Goal: Find specific page/section: Find specific page/section

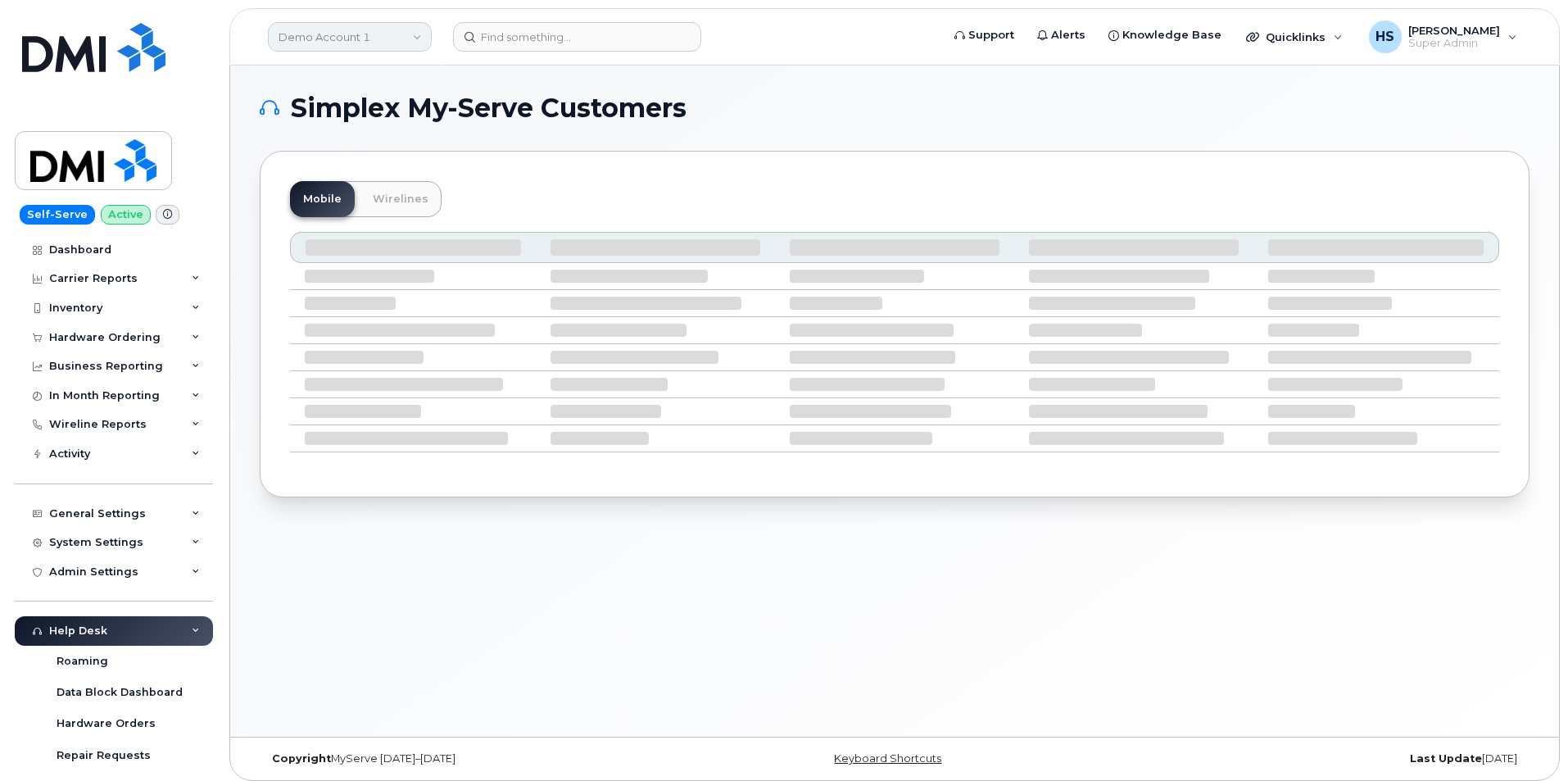
click at [371, 33] on link "Demo Account 1" at bounding box center [350, 36] width 164 height 29
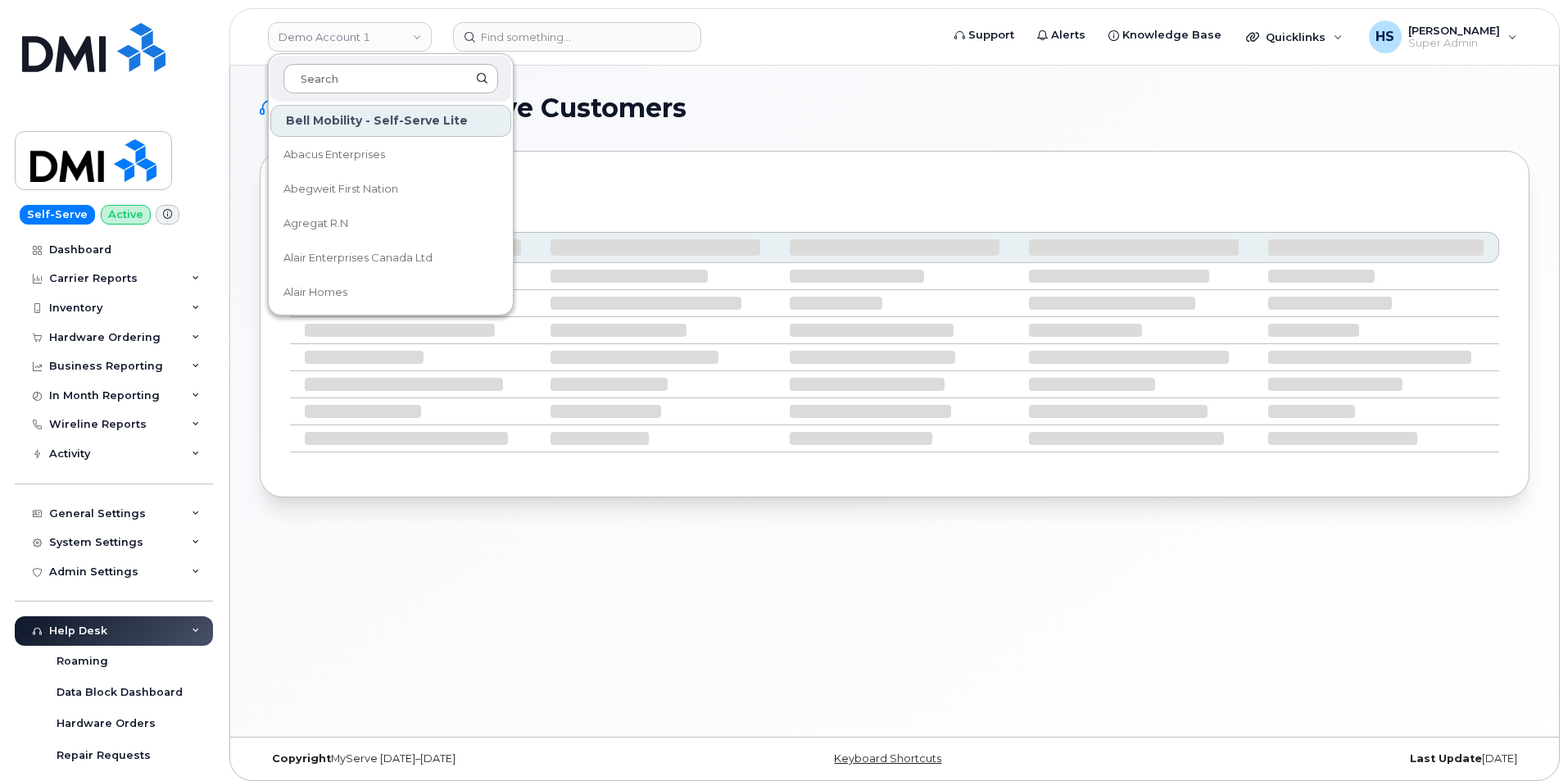
click at [360, 82] on input at bounding box center [391, 78] width 215 height 29
type input "HHN"
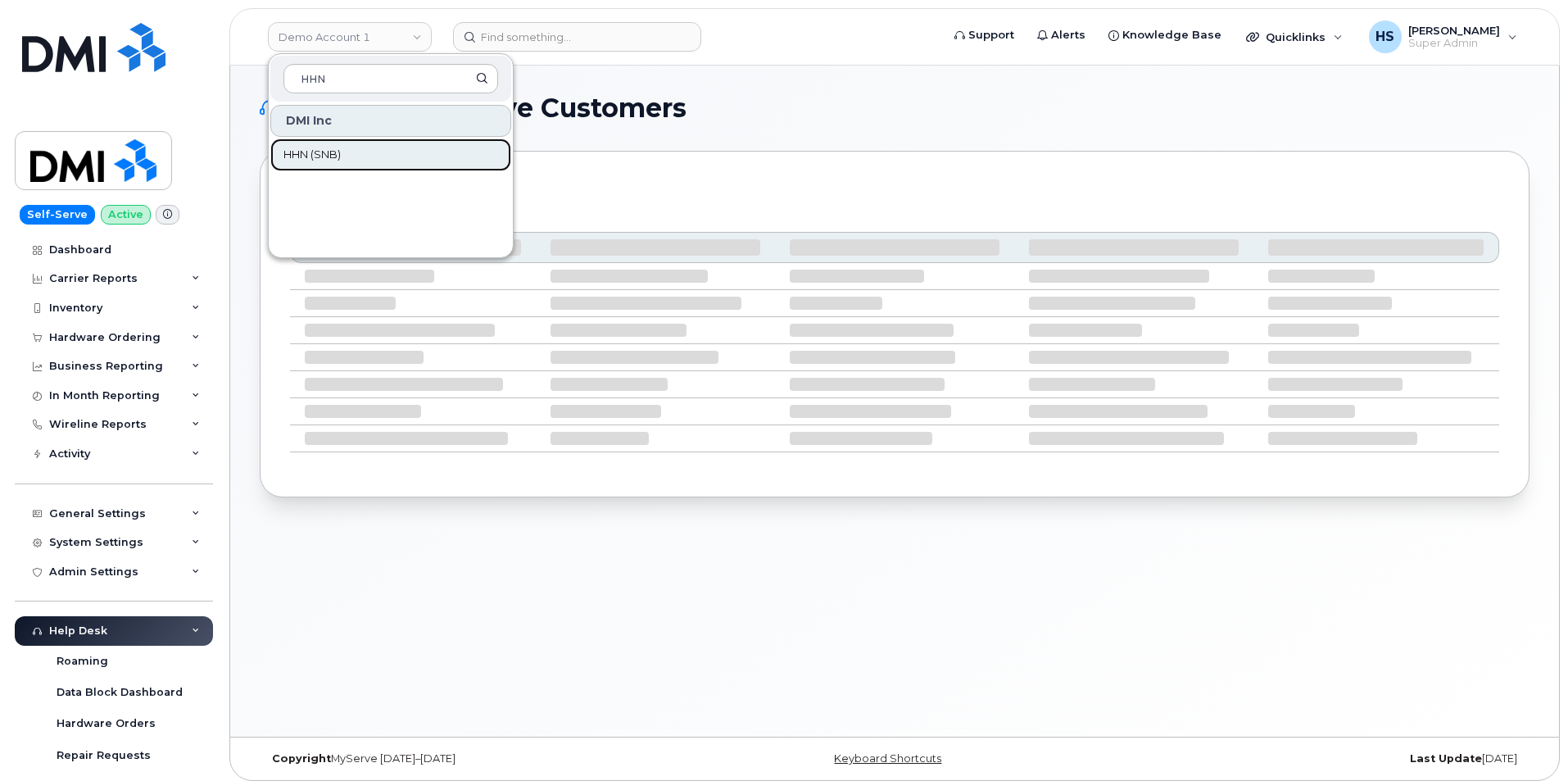
click at [294, 148] on span "HHN (SNB)" at bounding box center [312, 155] width 58 height 16
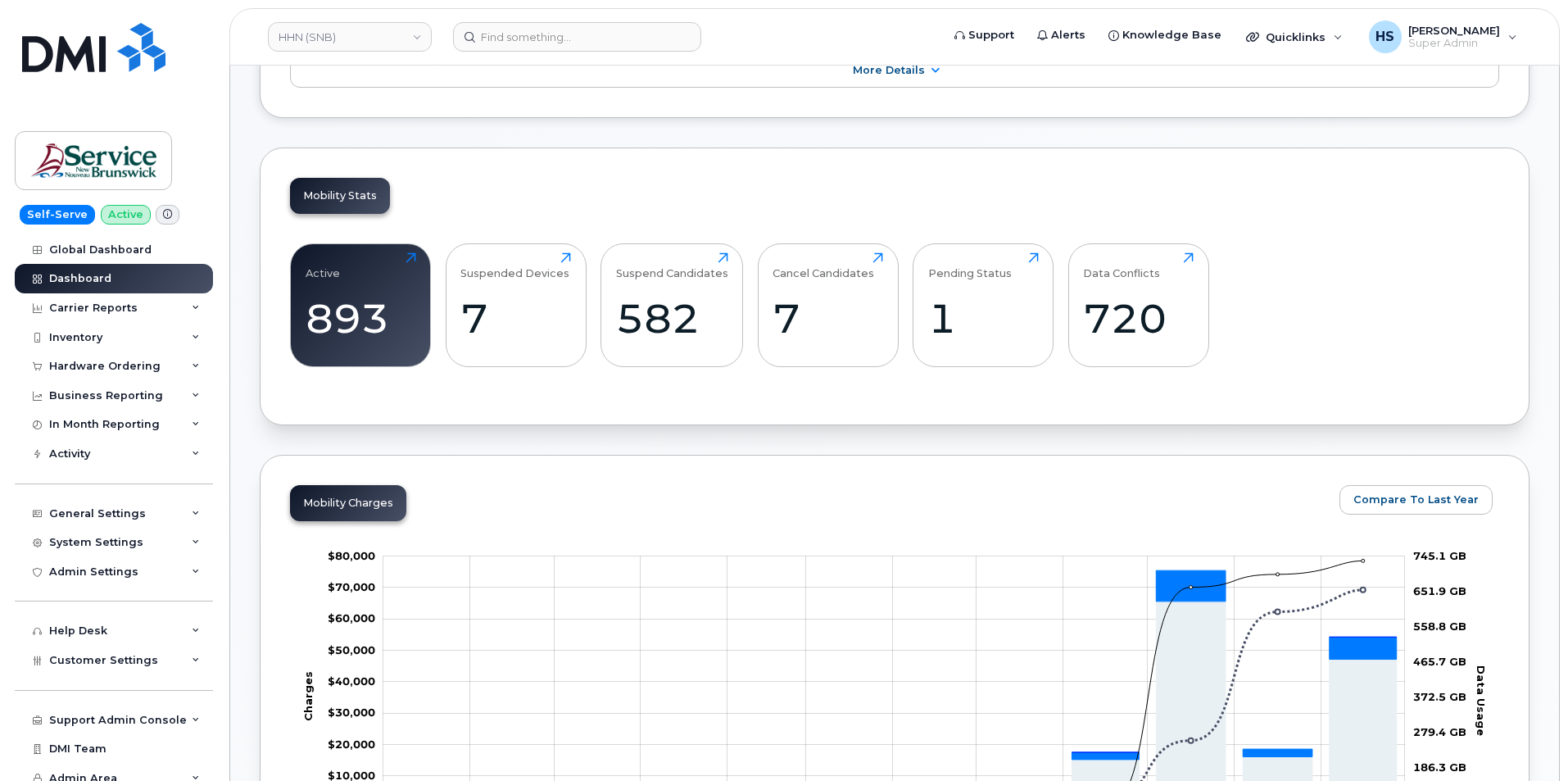
scroll to position [410, 0]
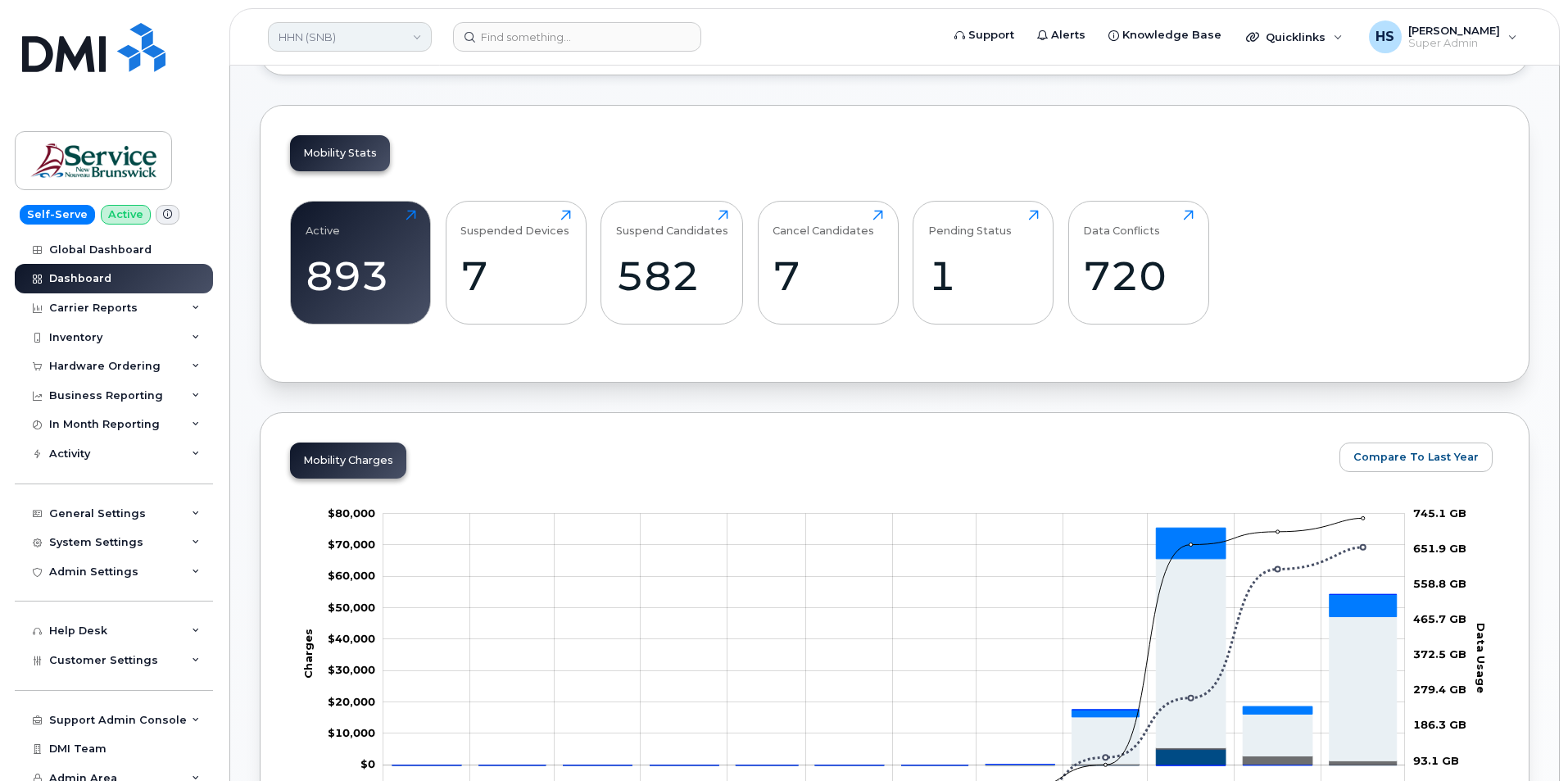
click at [369, 31] on link "HHN (SNB)" at bounding box center [350, 36] width 164 height 29
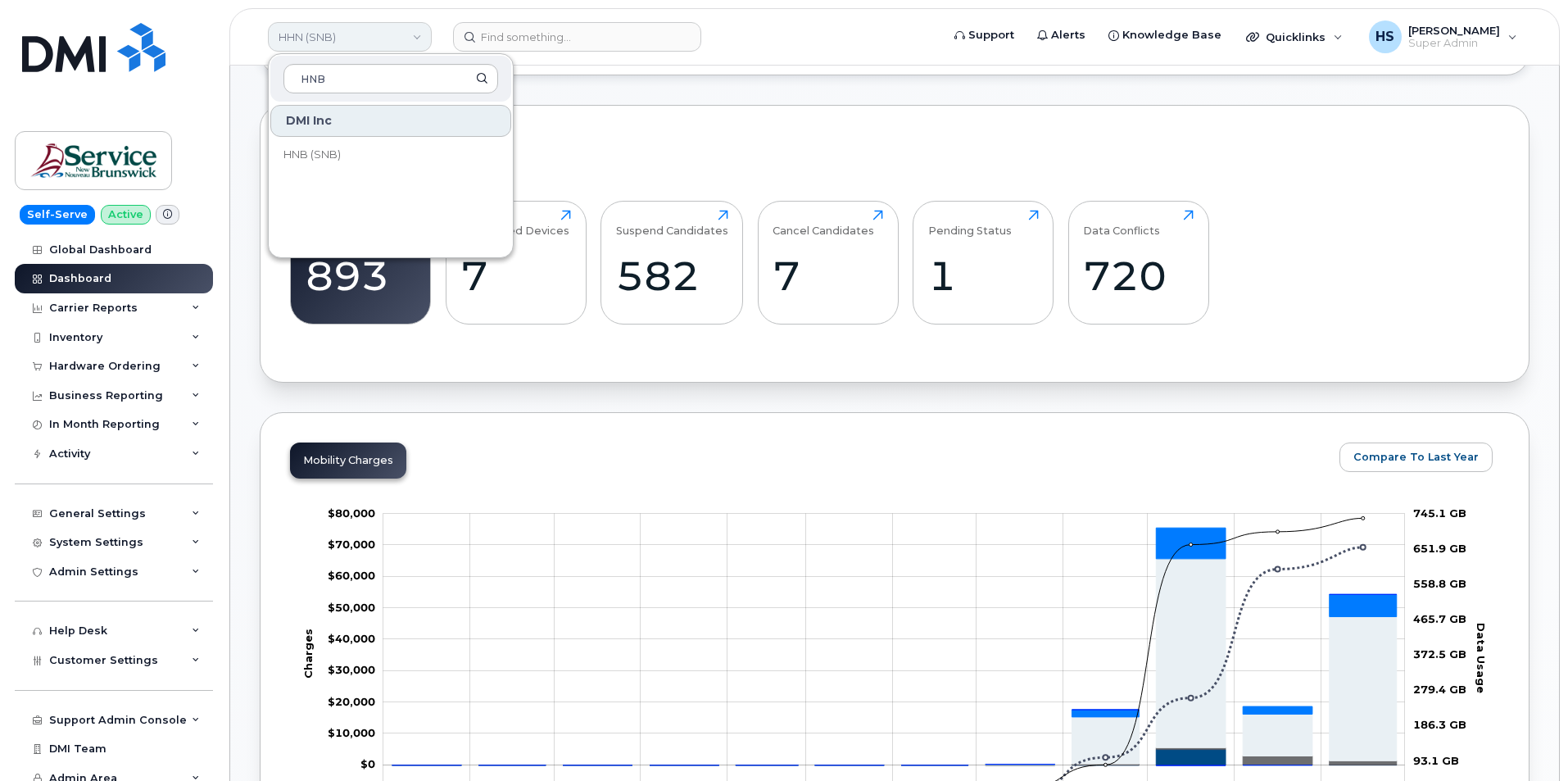
type input "HNB"
click at [354, 154] on link "HNB (SNB)" at bounding box center [391, 155] width 241 height 33
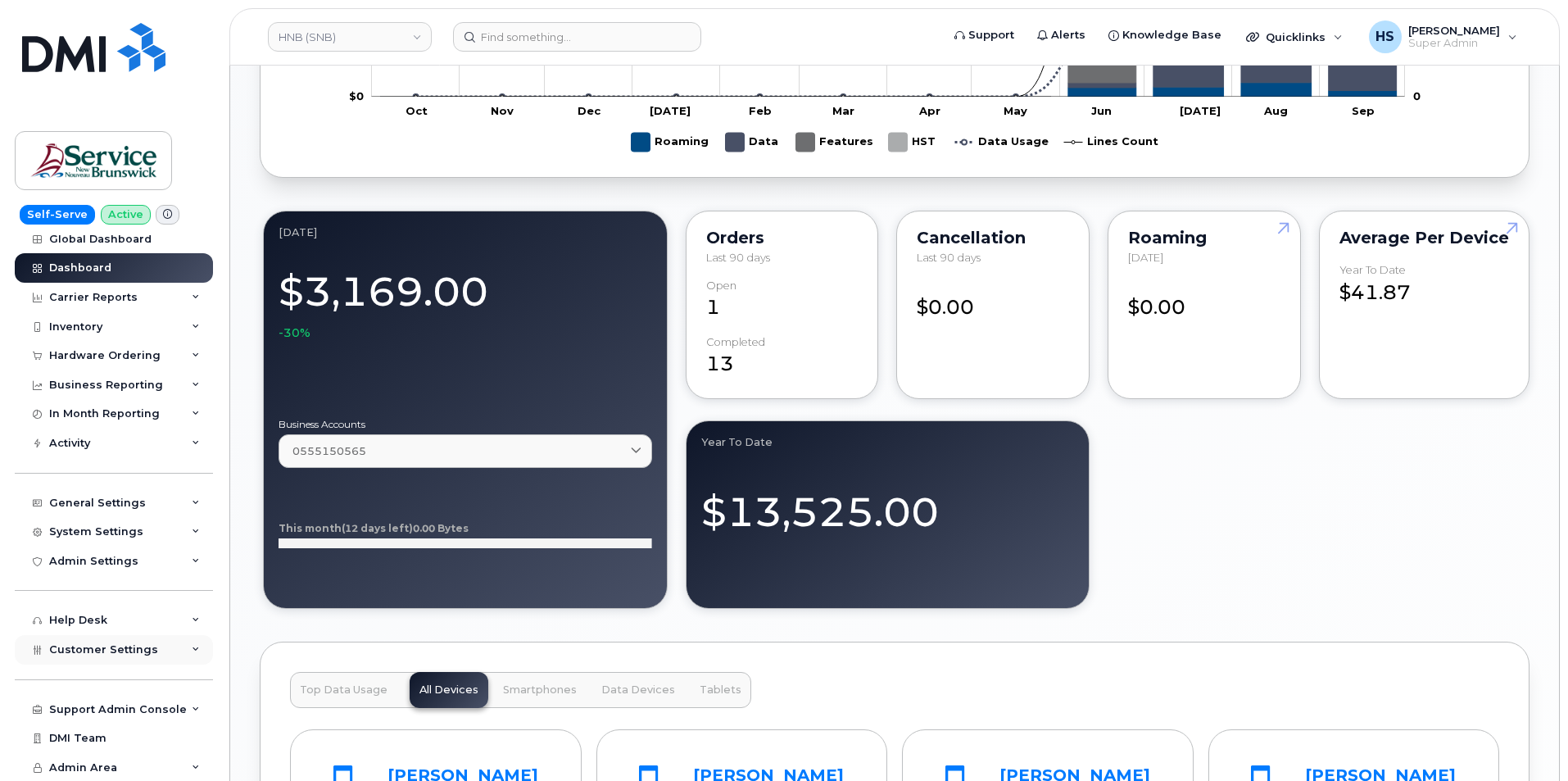
scroll to position [1148, 0]
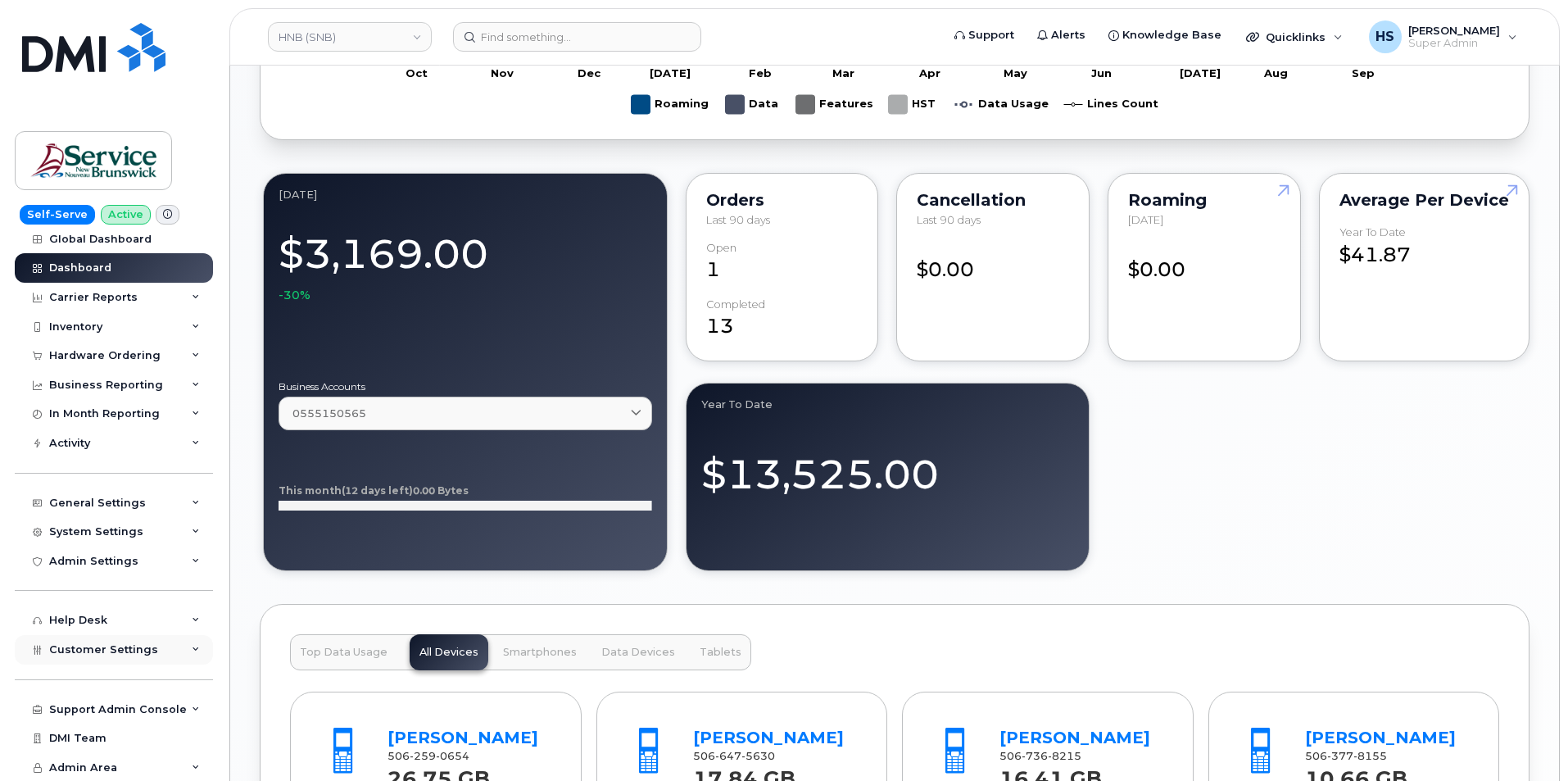
click at [104, 650] on span "Customer Settings" at bounding box center [104, 649] width 109 height 12
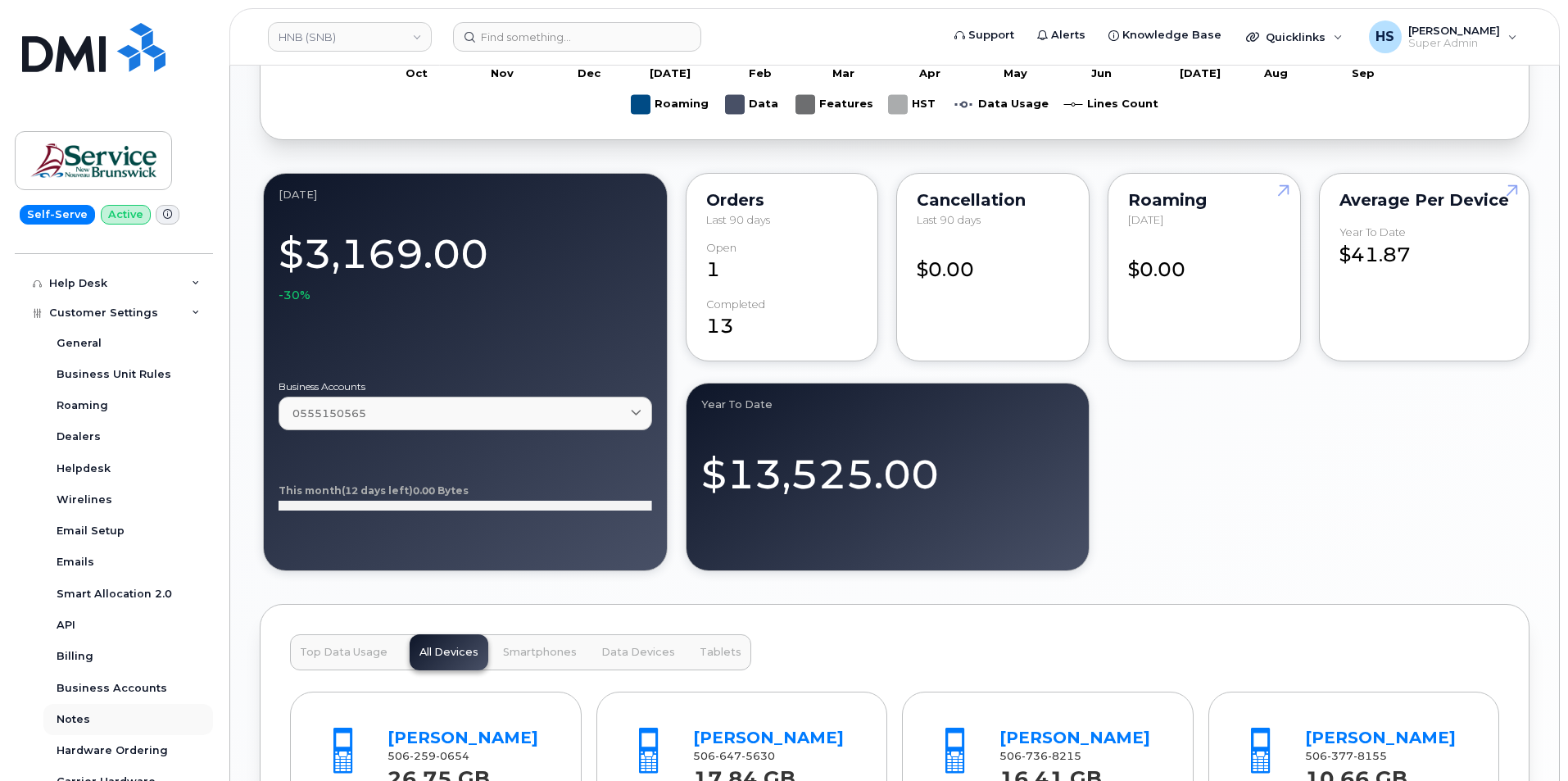
scroll to position [421, 0]
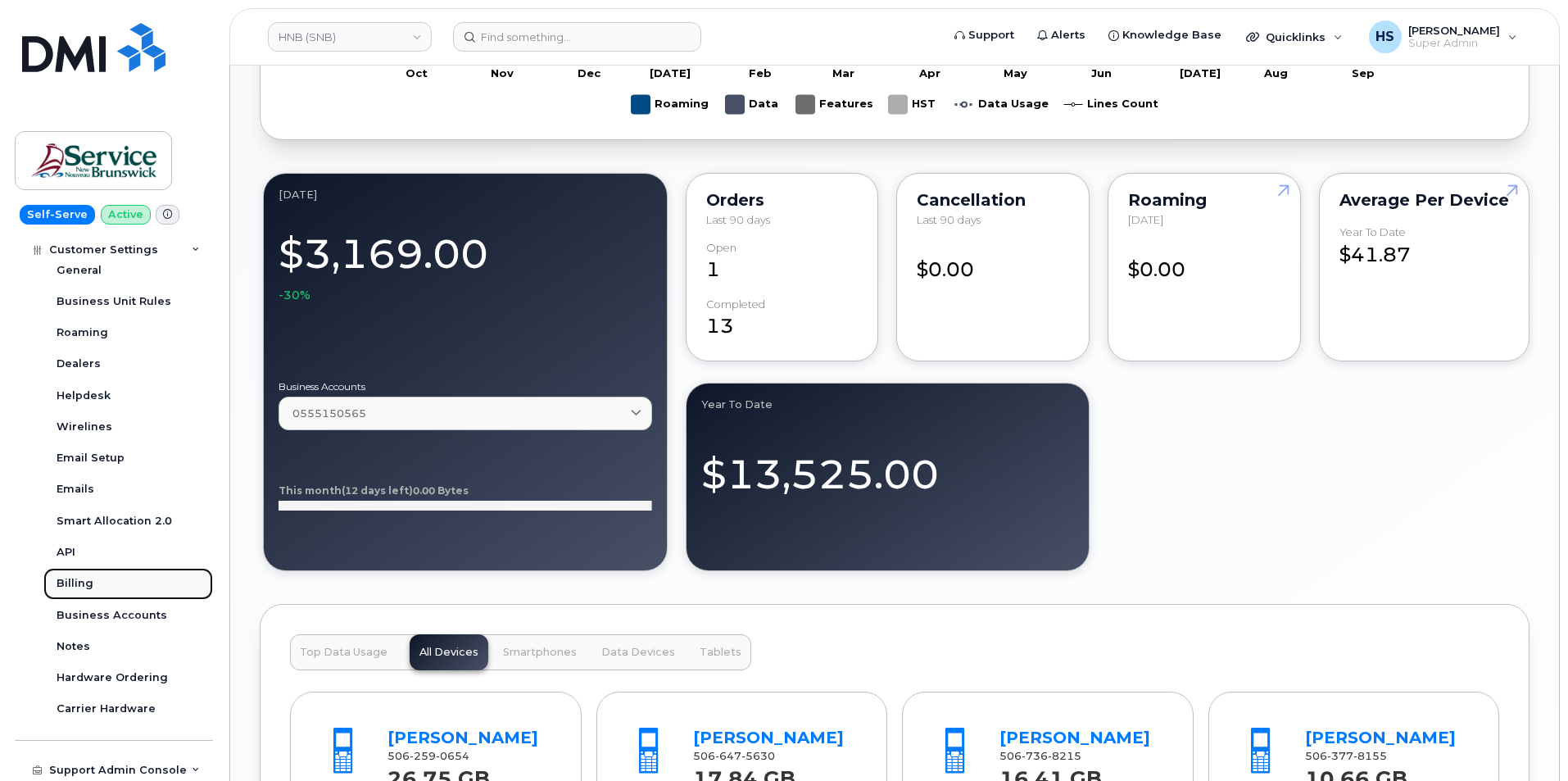
click at [87, 581] on div "Billing" at bounding box center [74, 584] width 37 height 15
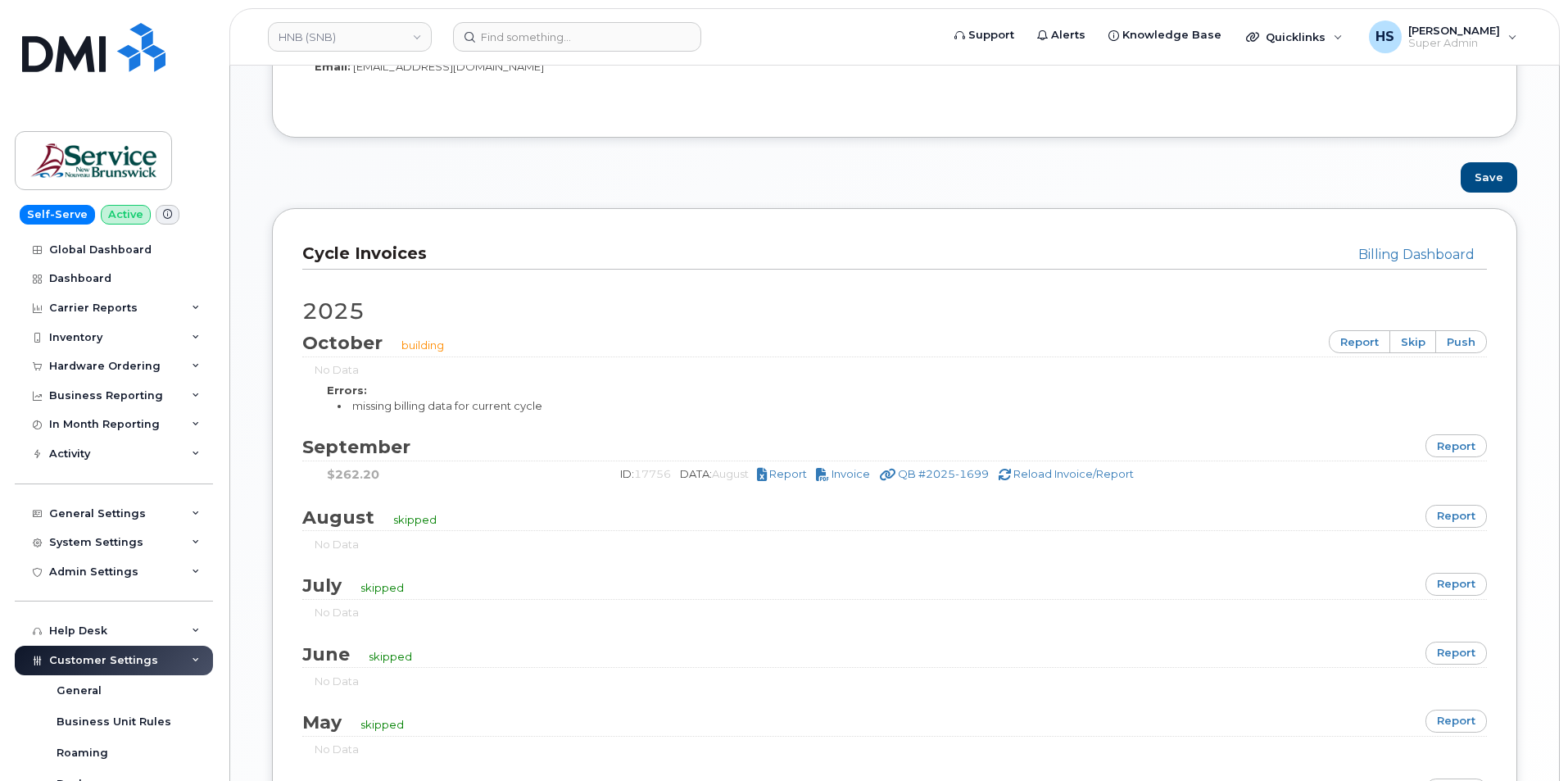
scroll to position [902, 0]
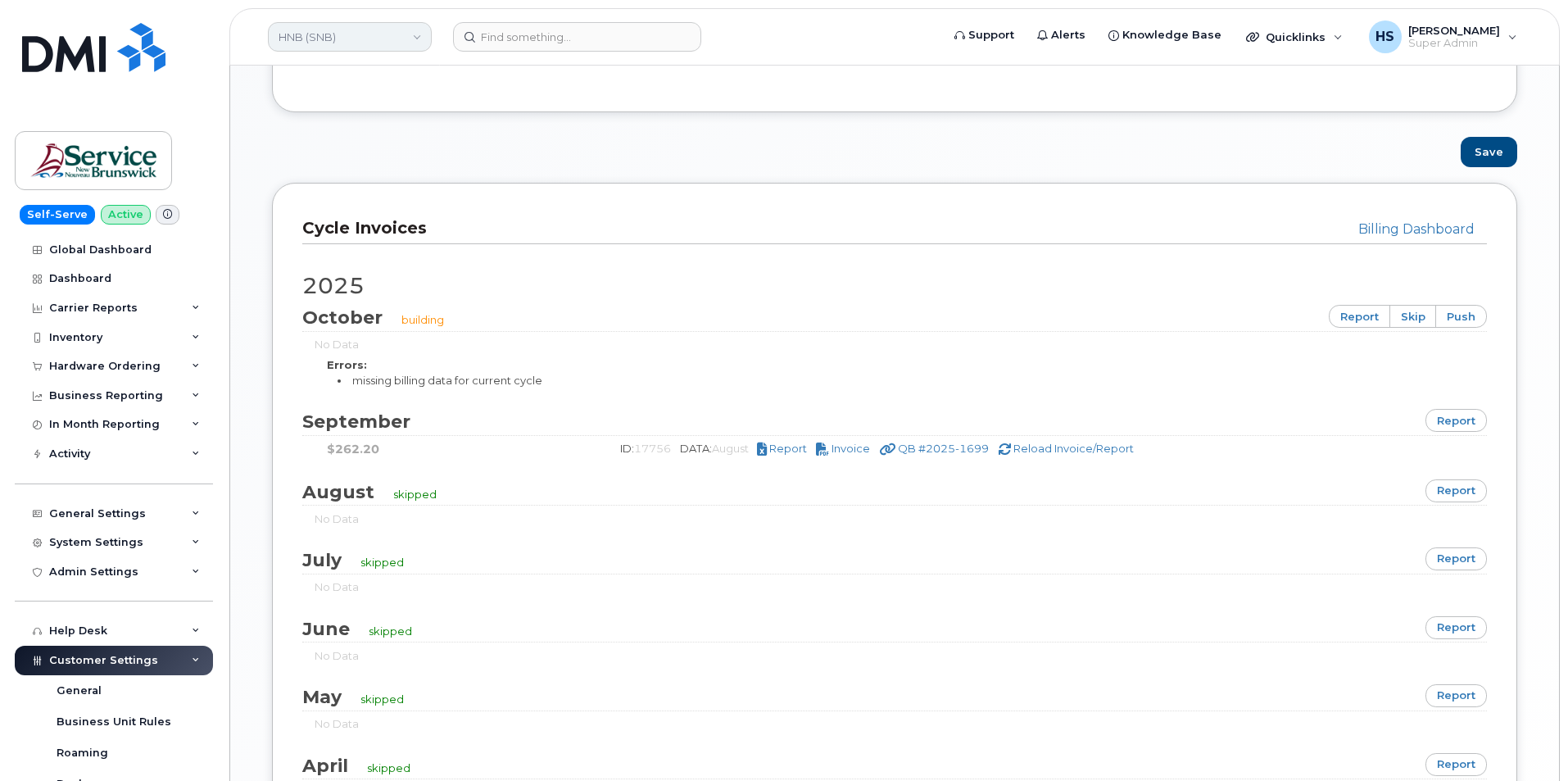
click at [338, 41] on link "HNB (SNB)" at bounding box center [350, 36] width 164 height 29
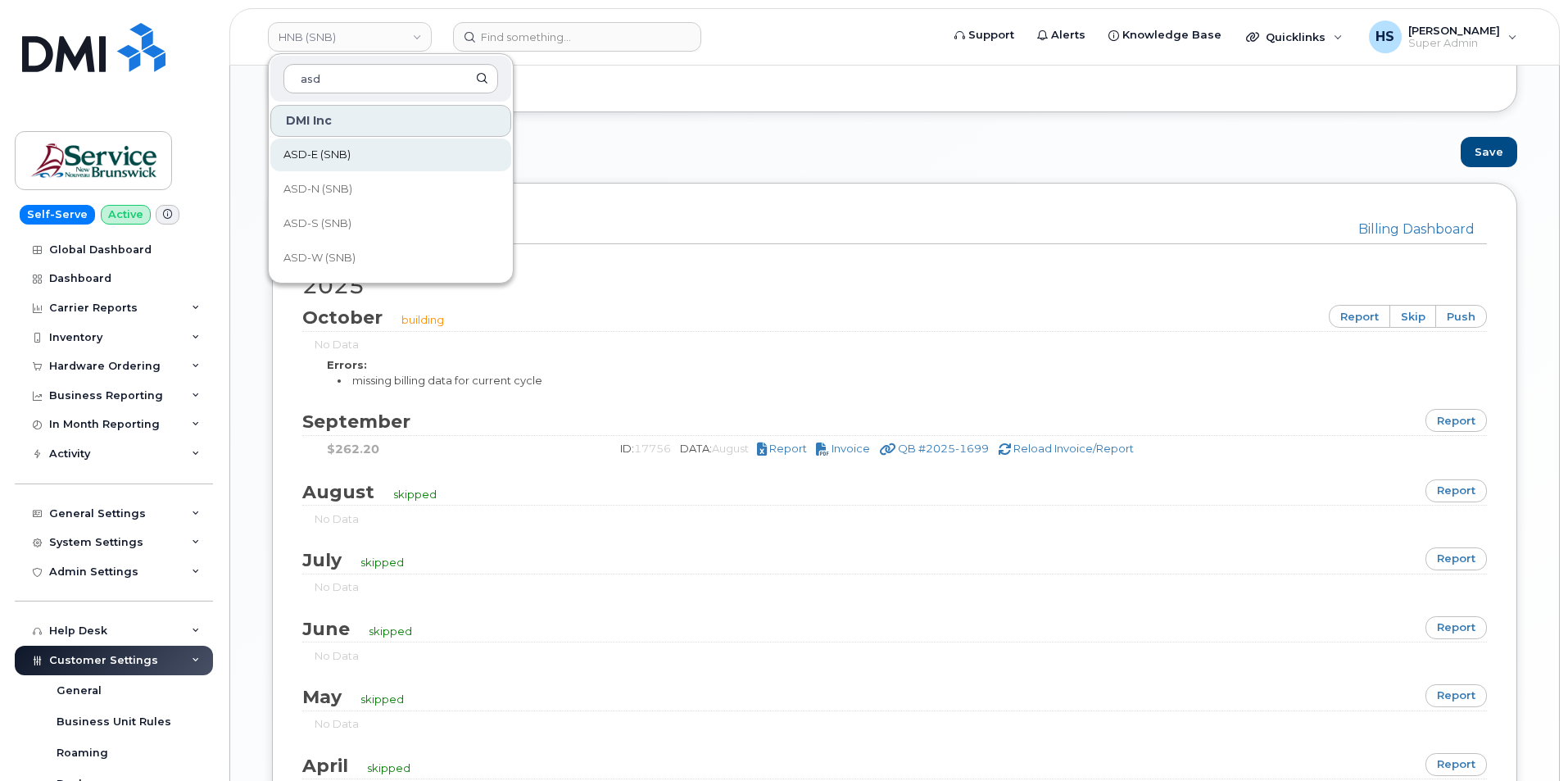
type input "asd"
click at [359, 161] on link "ASD-E (SNB)" at bounding box center [391, 155] width 241 height 33
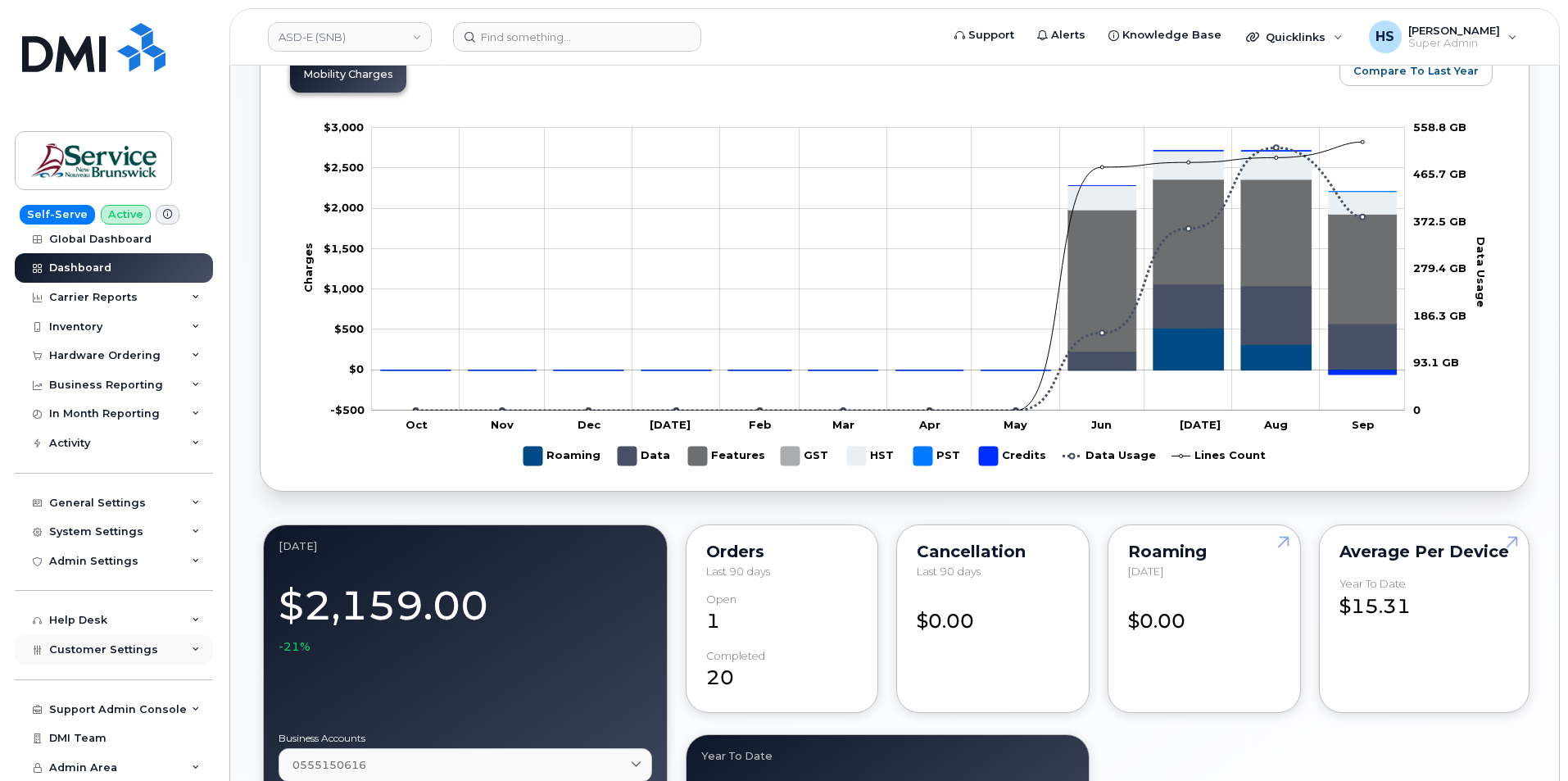
scroll to position [820, 0]
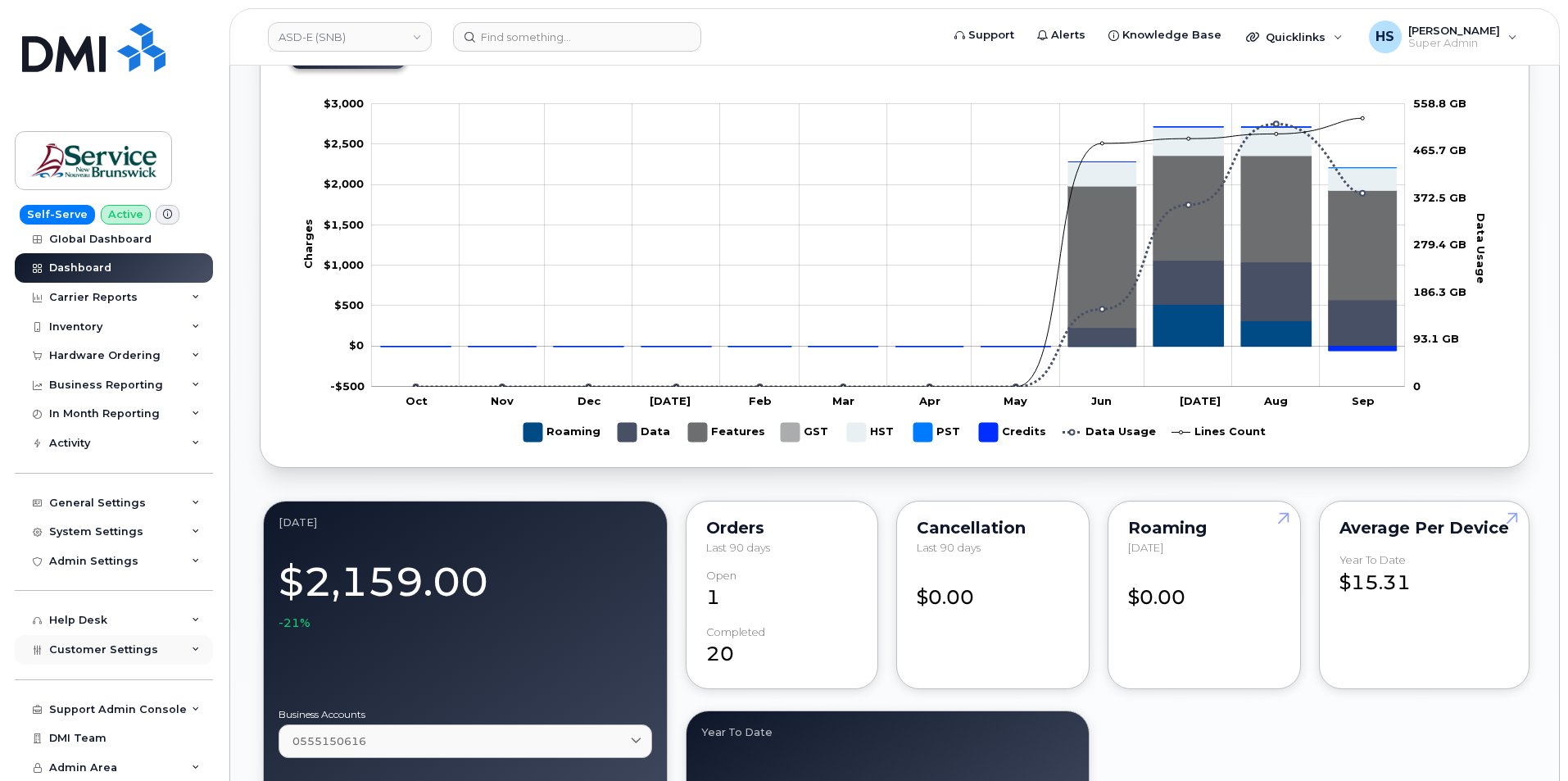
click at [107, 649] on span "Customer Settings" at bounding box center [104, 649] width 109 height 12
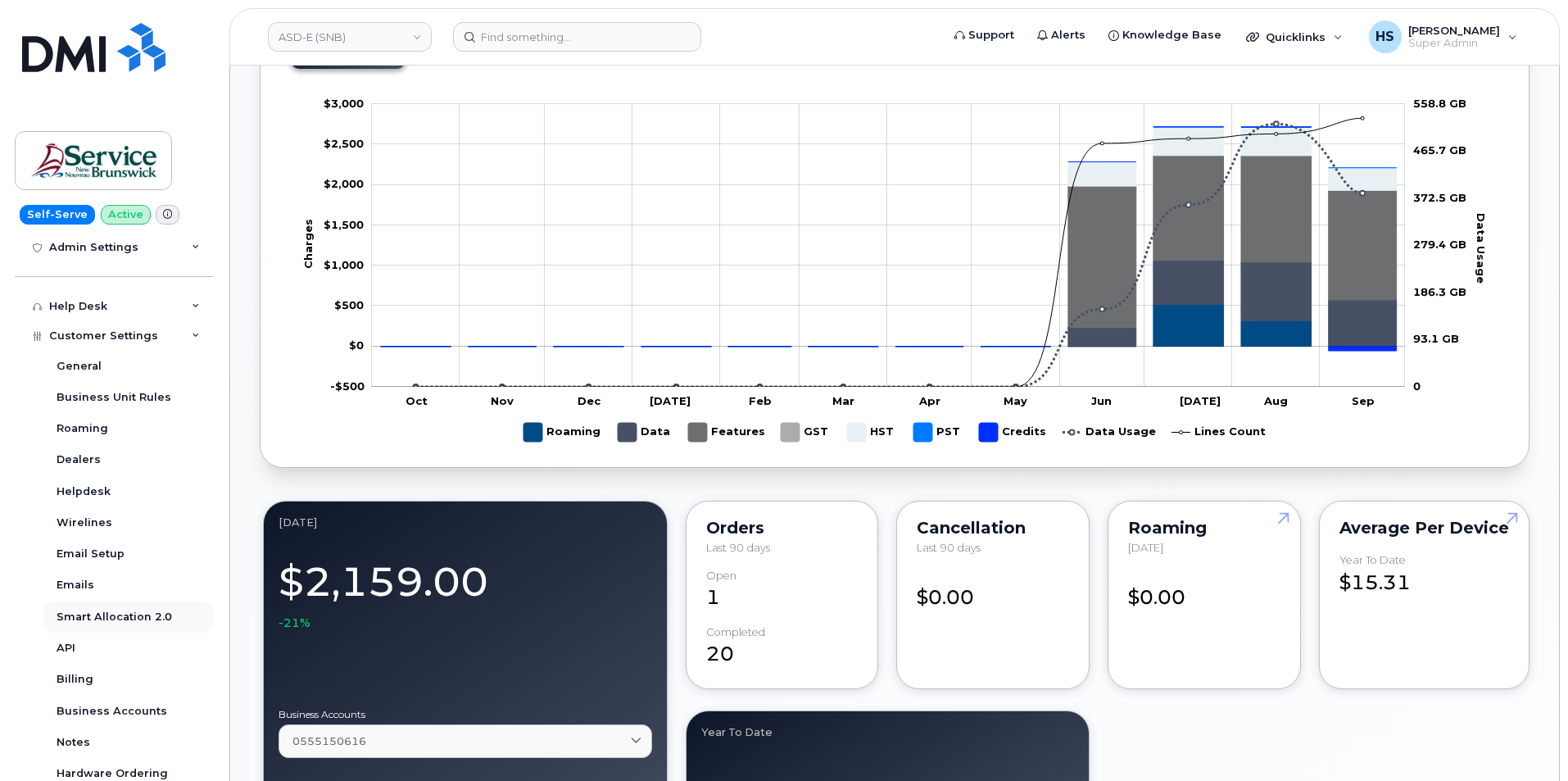
scroll to position [339, 0]
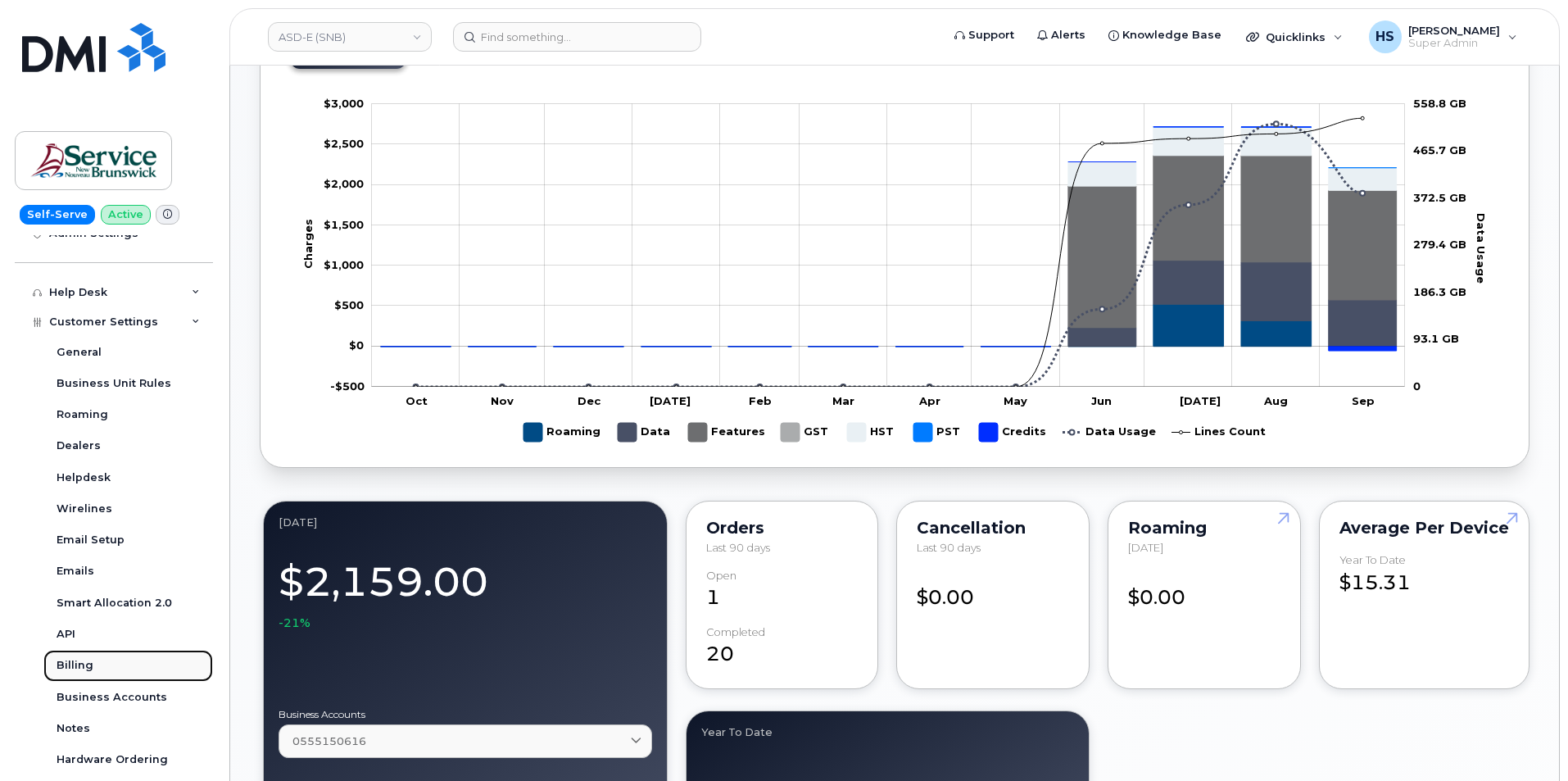
click at [73, 661] on div "Billing" at bounding box center [74, 666] width 37 height 15
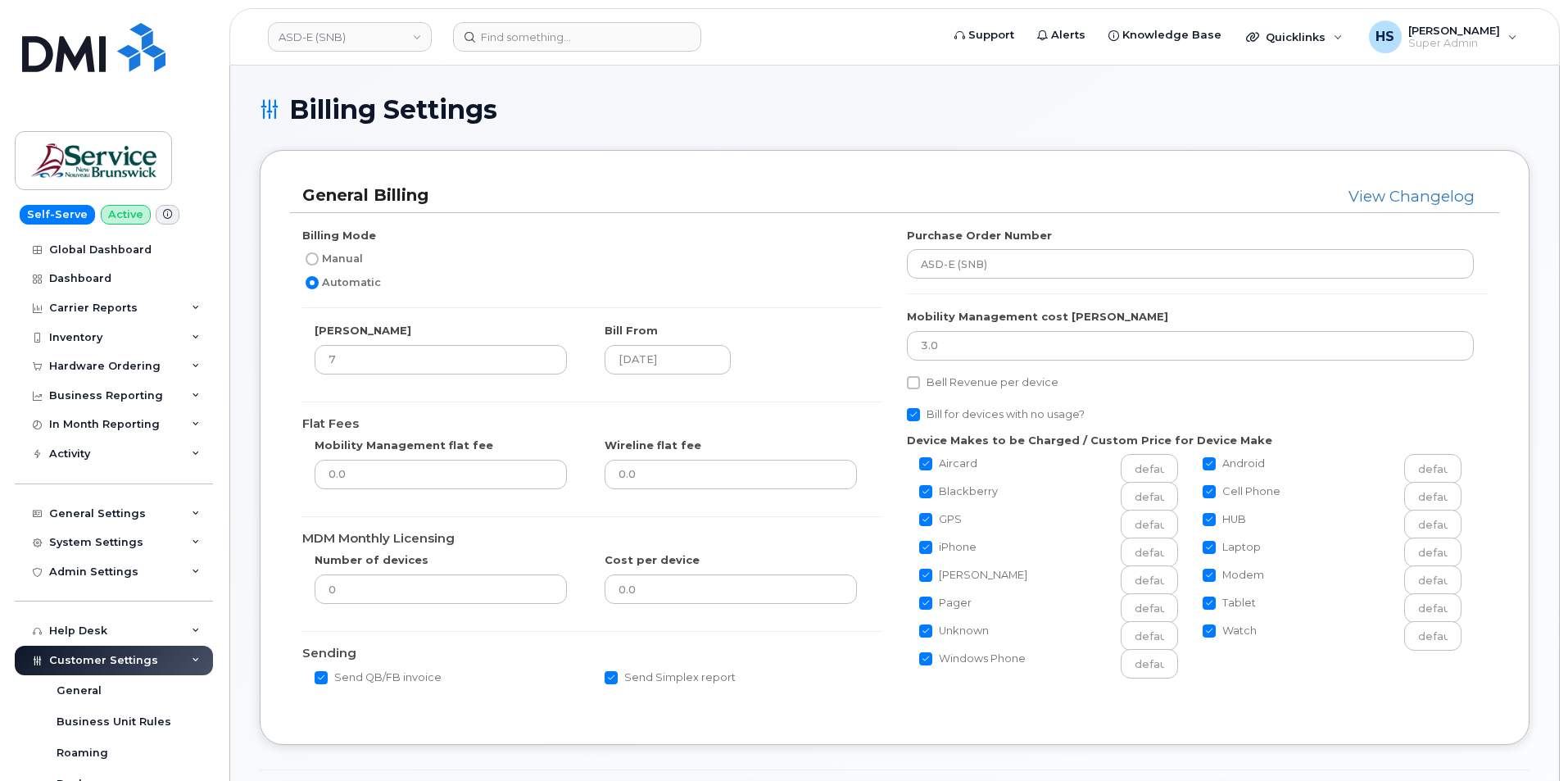
click at [741, 274] on div "Automatic" at bounding box center [586, 282] width 567 height 20
click at [683, 176] on div "General Billing View Changelog Billing Mode Manual Automatic [PERSON_NAME] 7 Bi…" at bounding box center [895, 447] width 1270 height 594
click at [65, 46] on img at bounding box center [93, 47] width 143 height 49
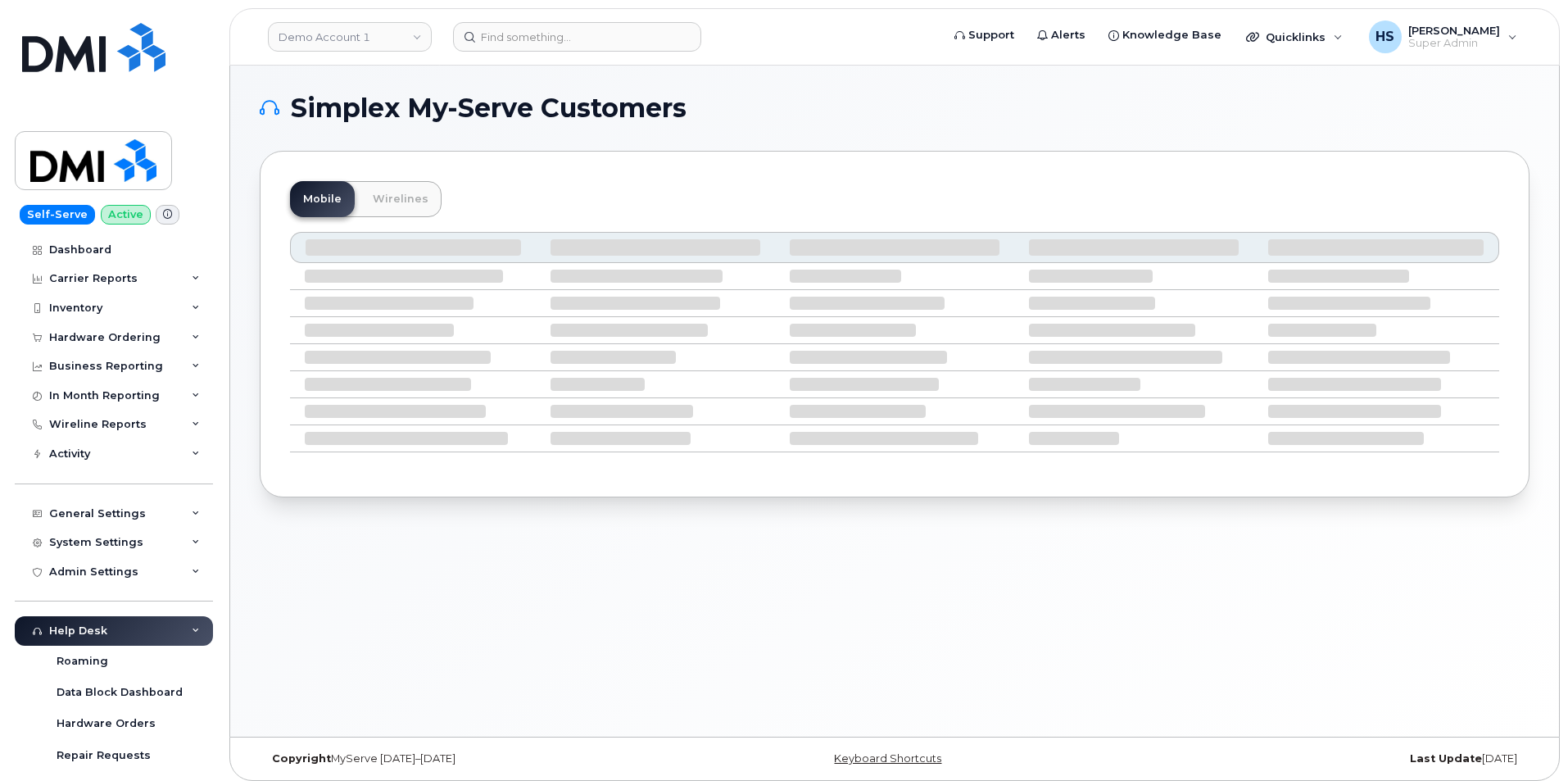
click at [117, 636] on div "Help Desk" at bounding box center [114, 631] width 198 height 29
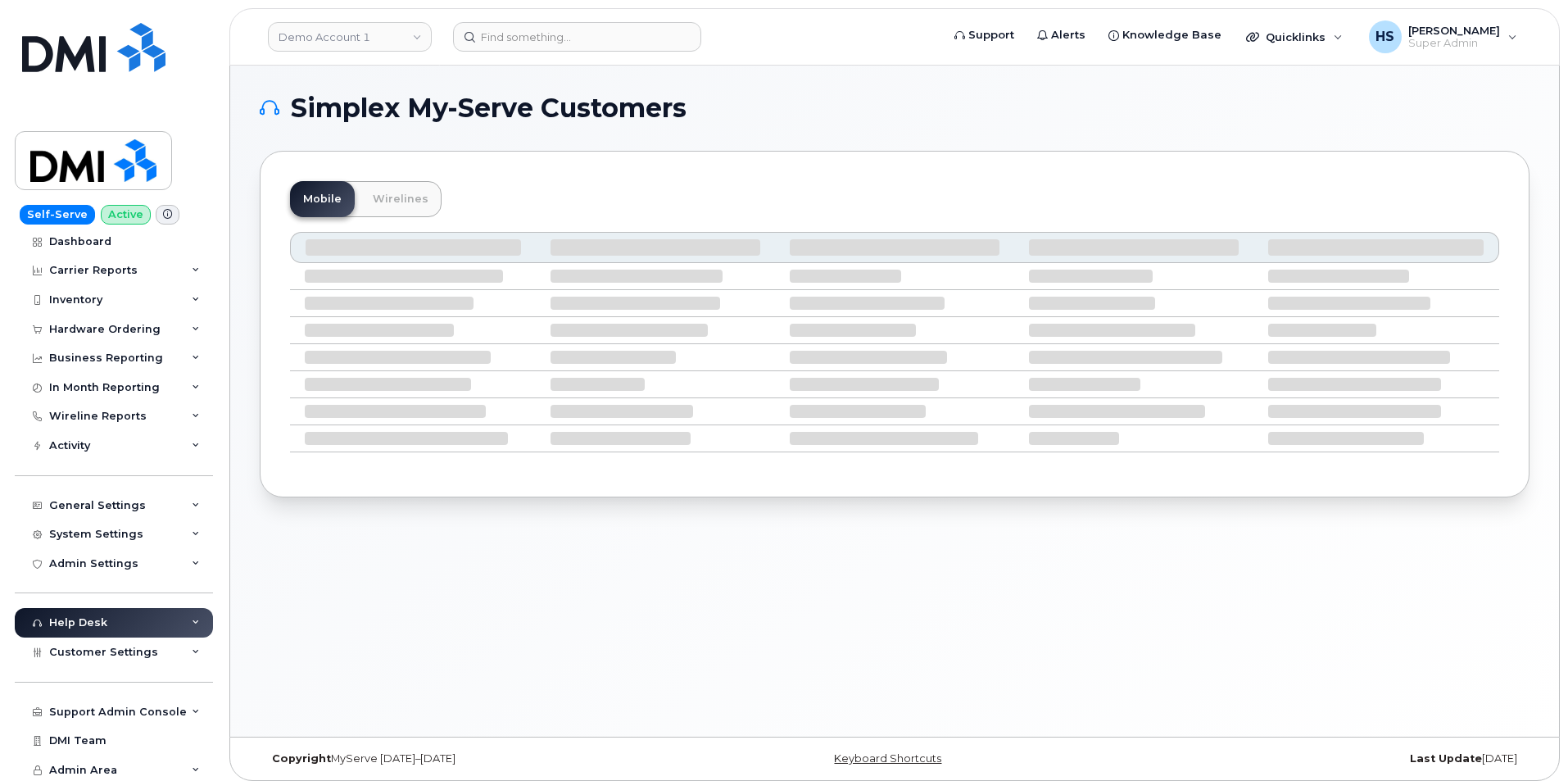
scroll to position [10, 0]
click at [400, 191] on link "Wirelines" at bounding box center [401, 199] width 82 height 36
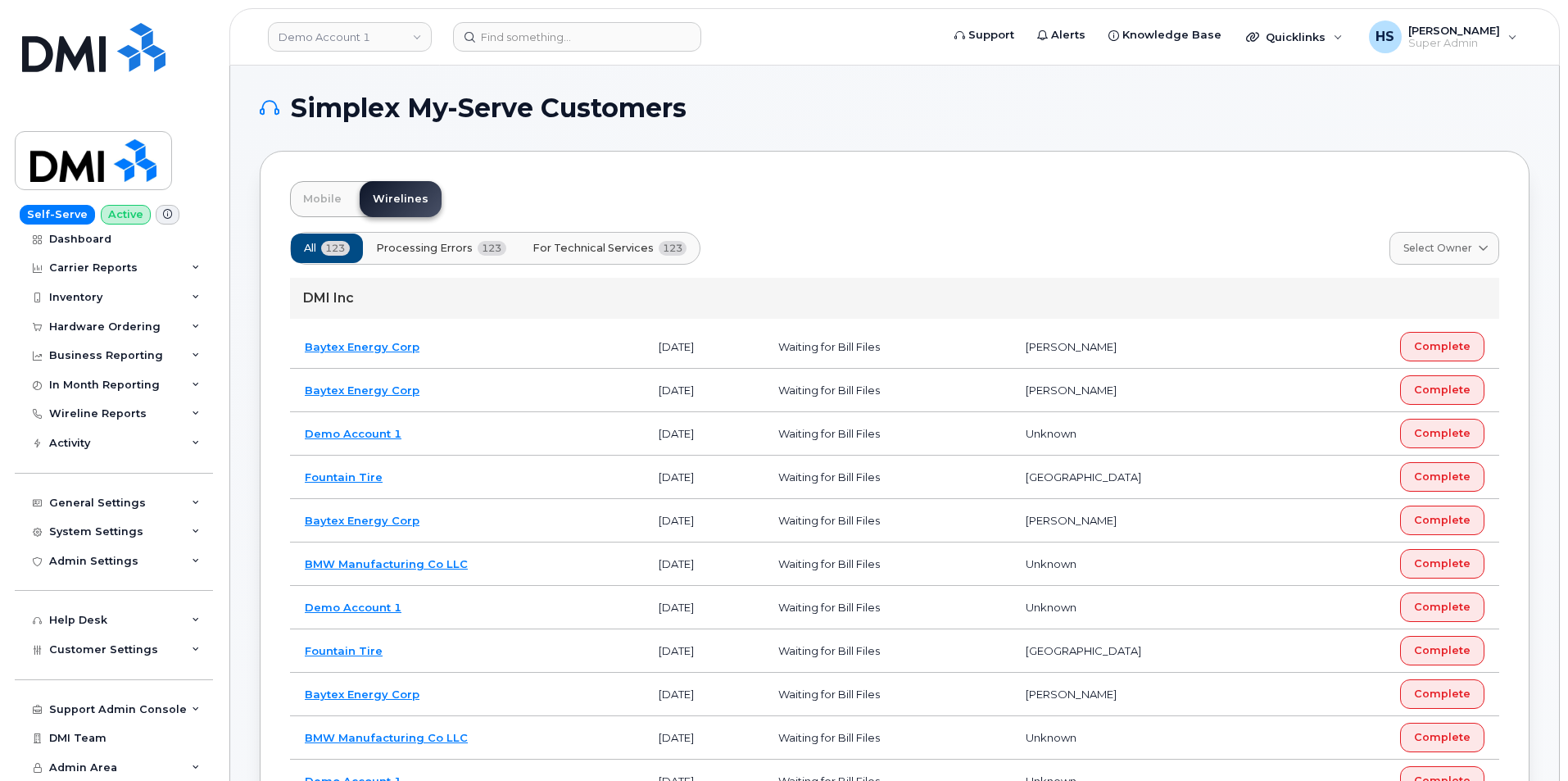
click at [431, 249] on span "Processing Errors" at bounding box center [424, 248] width 97 height 16
click at [822, 202] on div "Mobile Wirelines" at bounding box center [895, 199] width 1210 height 36
click at [601, 250] on span "For Technical Services" at bounding box center [592, 248] width 122 height 16
click at [431, 247] on span "Processing Errors" at bounding box center [424, 248] width 97 height 16
